Goal: Task Accomplishment & Management: Complete application form

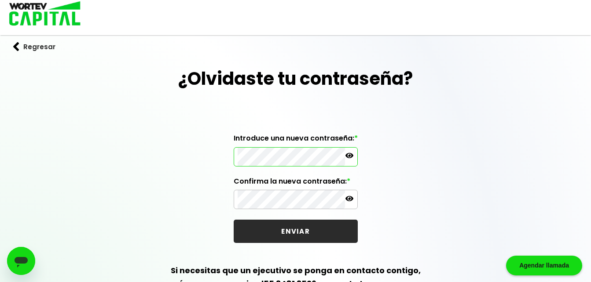
click at [350, 154] on icon at bounding box center [349, 156] width 8 height 8
click at [348, 200] on icon at bounding box center [349, 199] width 8 height 8
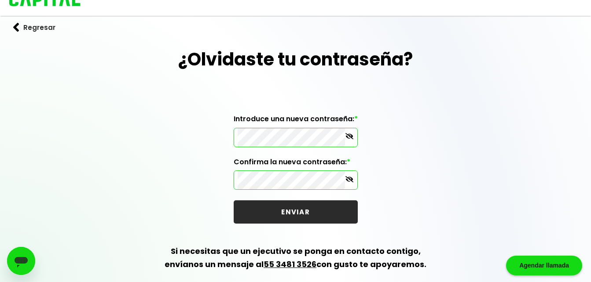
scroll to position [29, 0]
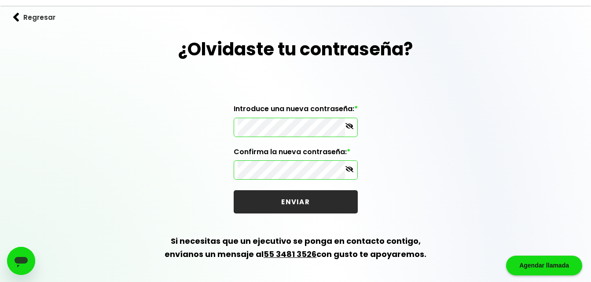
click at [298, 205] on button "ENVIAR" at bounding box center [296, 201] width 124 height 23
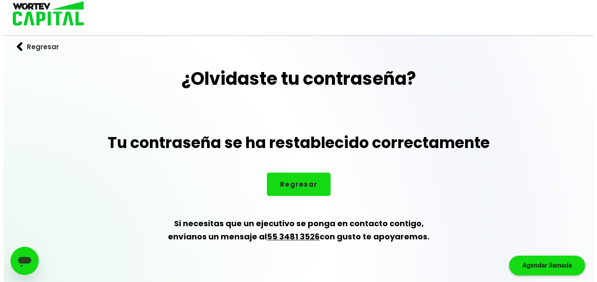
scroll to position [0, 0]
